Goal: Communication & Community: Ask a question

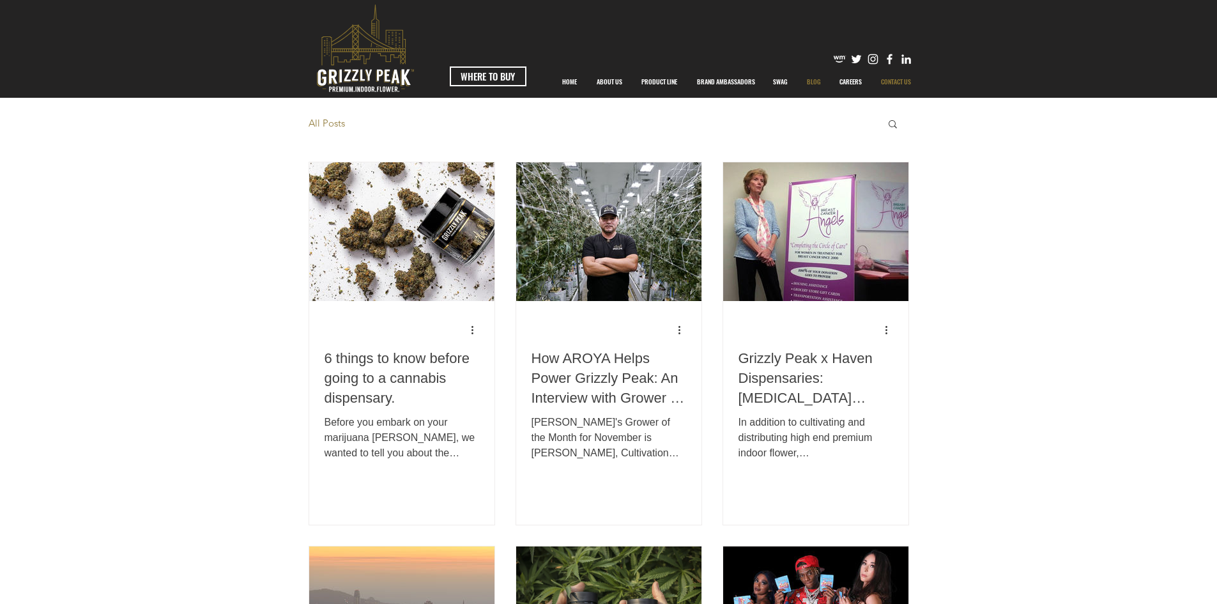
click at [892, 83] on p "CONTACT US" at bounding box center [896, 82] width 43 height 32
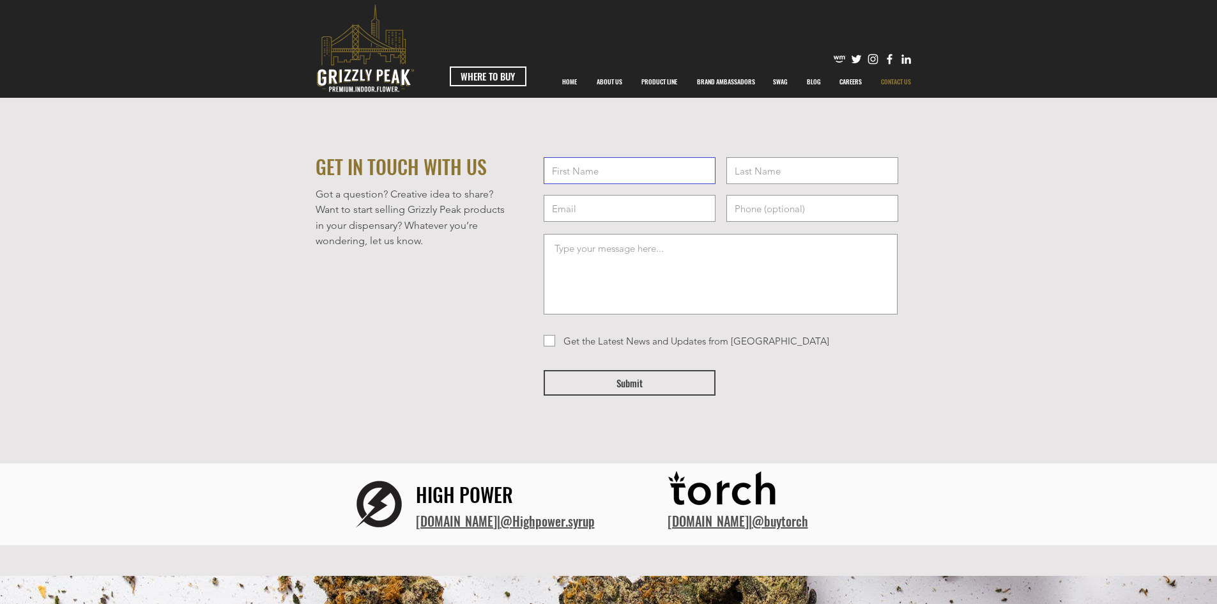
click at [605, 181] on input "text" at bounding box center [630, 170] width 172 height 27
type input "[PERSON_NAME]"
type input "l"
type input "[PERSON_NAME]"
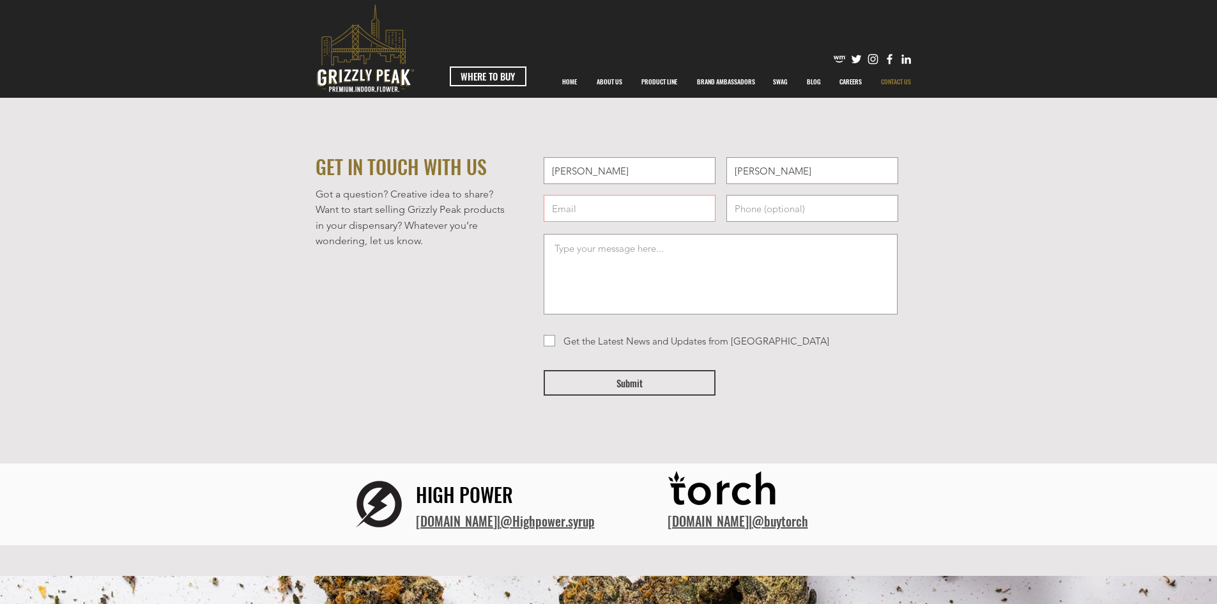
click at [671, 223] on form "[PERSON_NAME] [PERSON_NAME] Get the Latest News and Updates from [GEOGRAPHIC_DA…" at bounding box center [722, 296] width 373 height 286
click at [672, 220] on input "email" at bounding box center [630, 208] width 172 height 27
paste input "[PERSON_NAME][EMAIL_ADDRESS][DOMAIN_NAME]"
type input "[PERSON_NAME][EMAIL_ADDRESS][DOMAIN_NAME]"
click at [710, 261] on textarea at bounding box center [721, 274] width 354 height 81
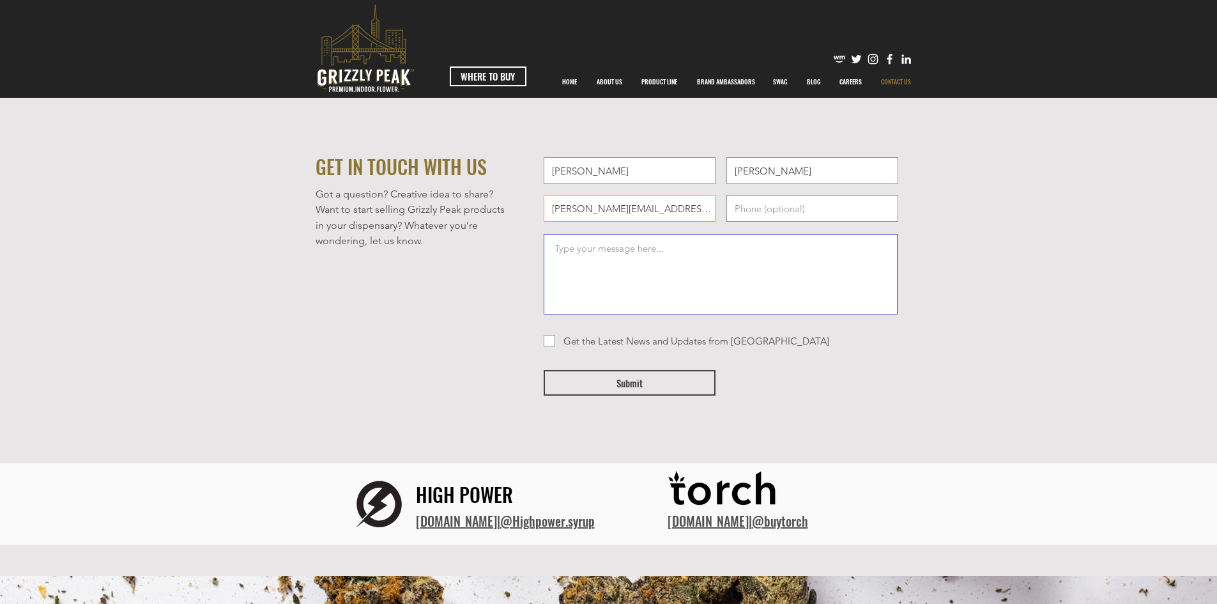
click at [703, 294] on textarea at bounding box center [721, 274] width 354 height 81
paste textarea "Hi Company Team, I'm [PERSON_NAME] from [DOMAIN_NAME]. I put together a few cus…"
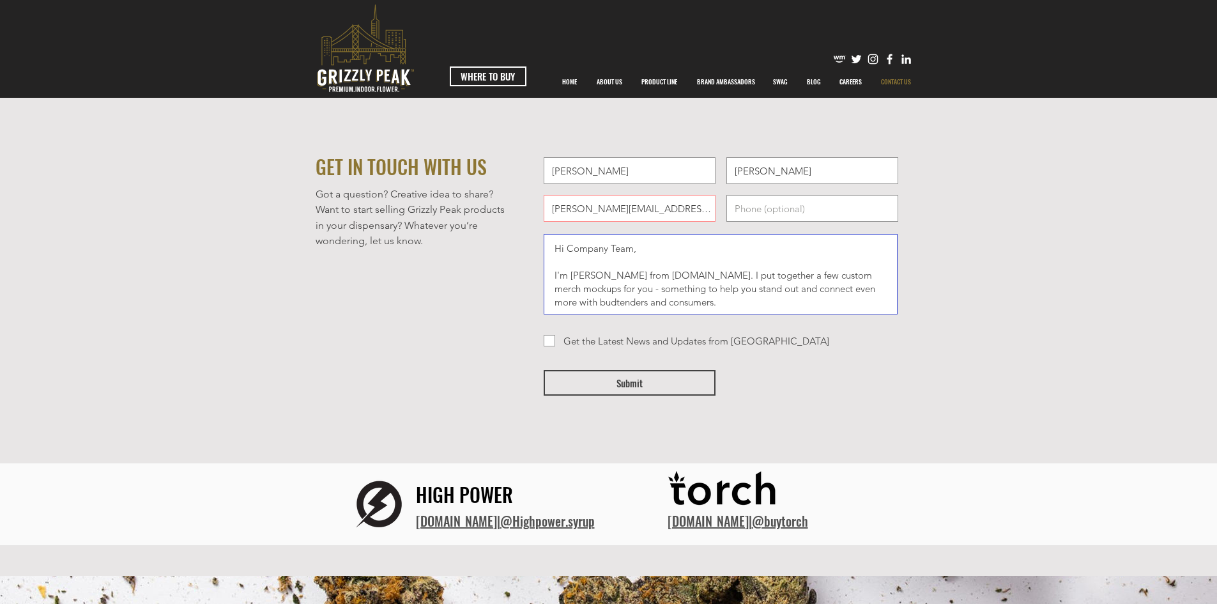
drag, startPoint x: 566, startPoint y: 245, endPoint x: 607, endPoint y: 251, distance: 41.3
click at [607, 251] on textarea "Hi Company Team, I'm [PERSON_NAME] from [DOMAIN_NAME]. I put together a few cus…" at bounding box center [721, 274] width 354 height 81
type textarea "Hi Grizzly Peak Team, I'm [PERSON_NAME] from [DOMAIN_NAME]. I put together a fe…"
click at [648, 376] on button "Submit" at bounding box center [630, 383] width 172 height 26
